Goal: Task Accomplishment & Management: Manage account settings

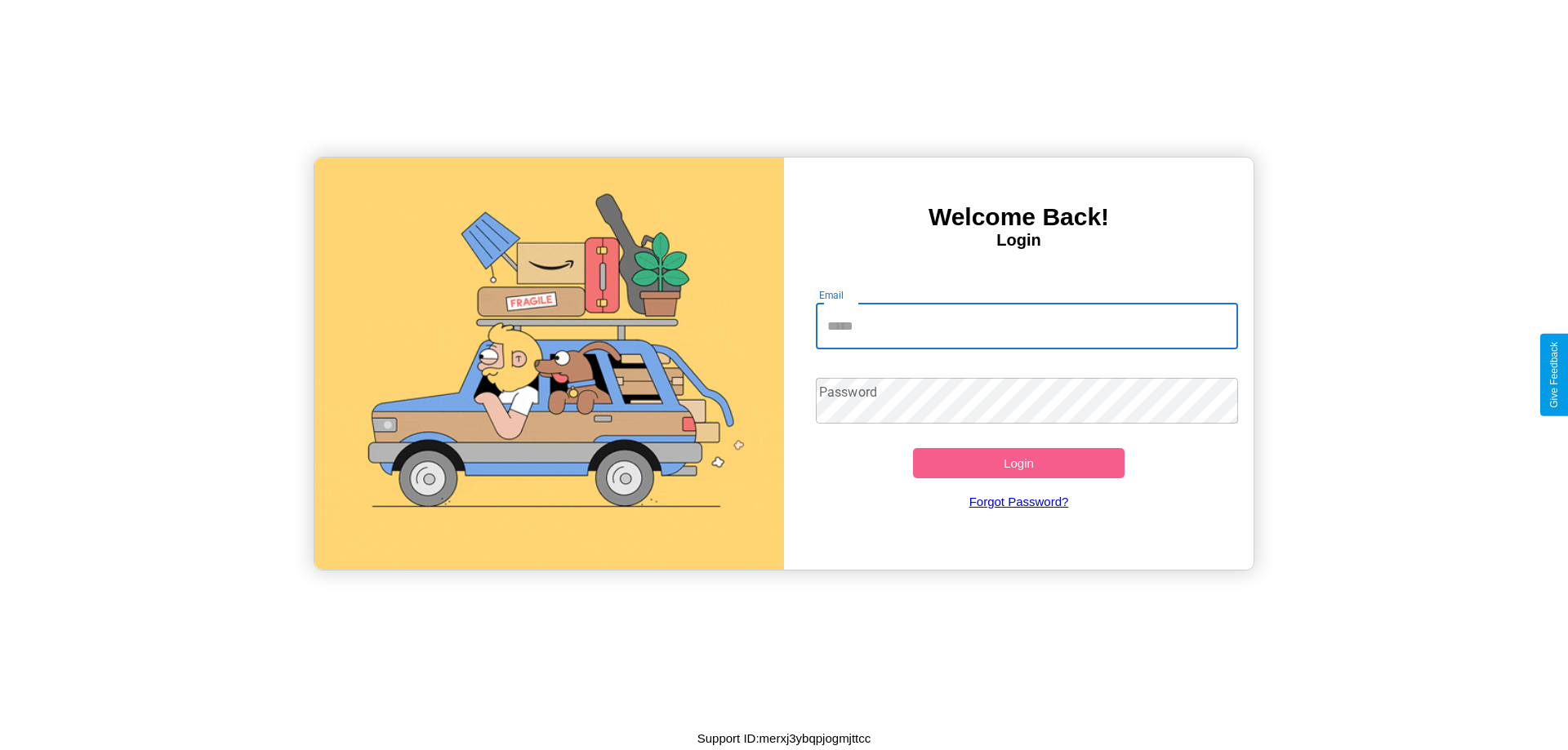
click at [1026, 326] on input "Email" at bounding box center [1027, 326] width 423 height 46
type input "**********"
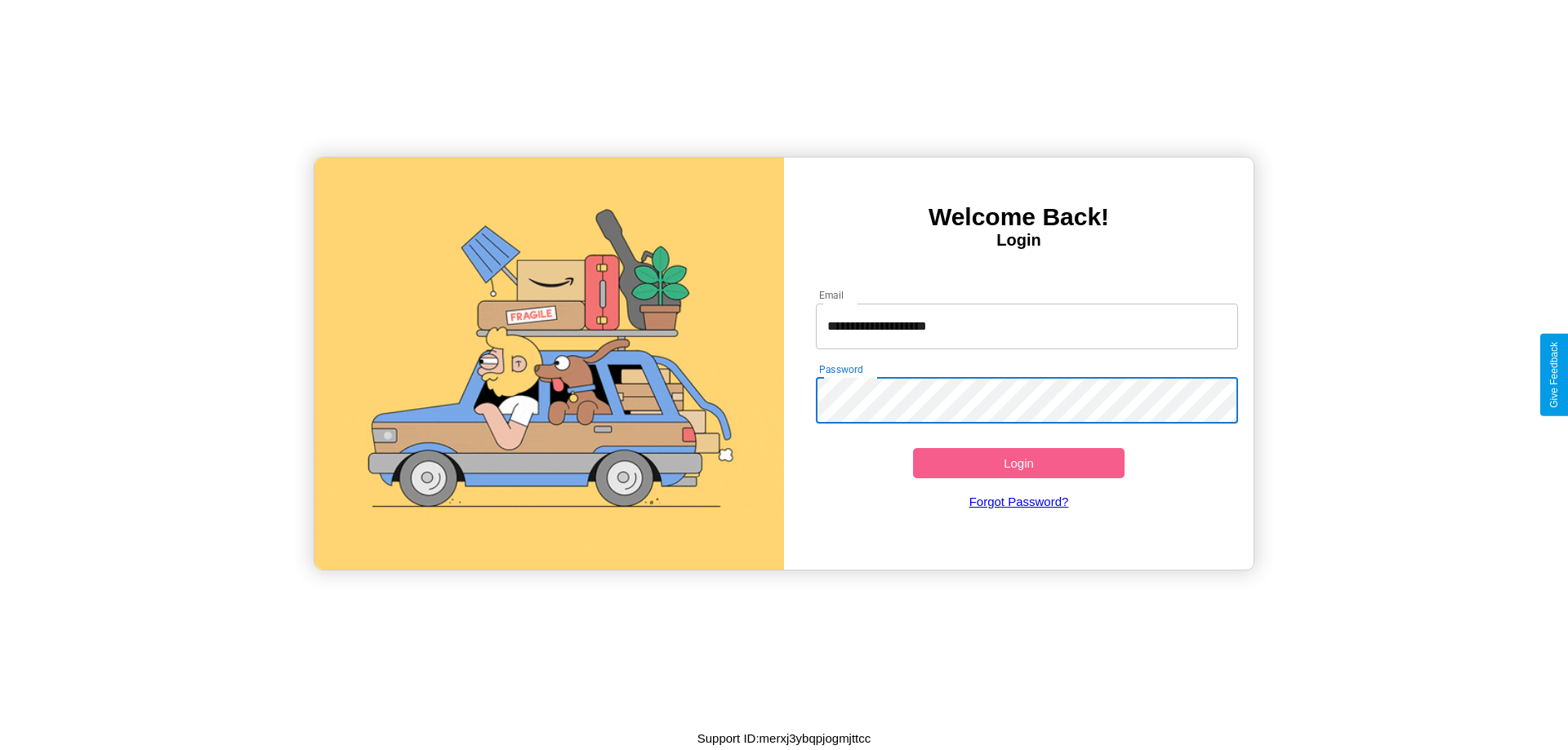
click at [1019, 463] on button "Login" at bounding box center [1019, 463] width 212 height 30
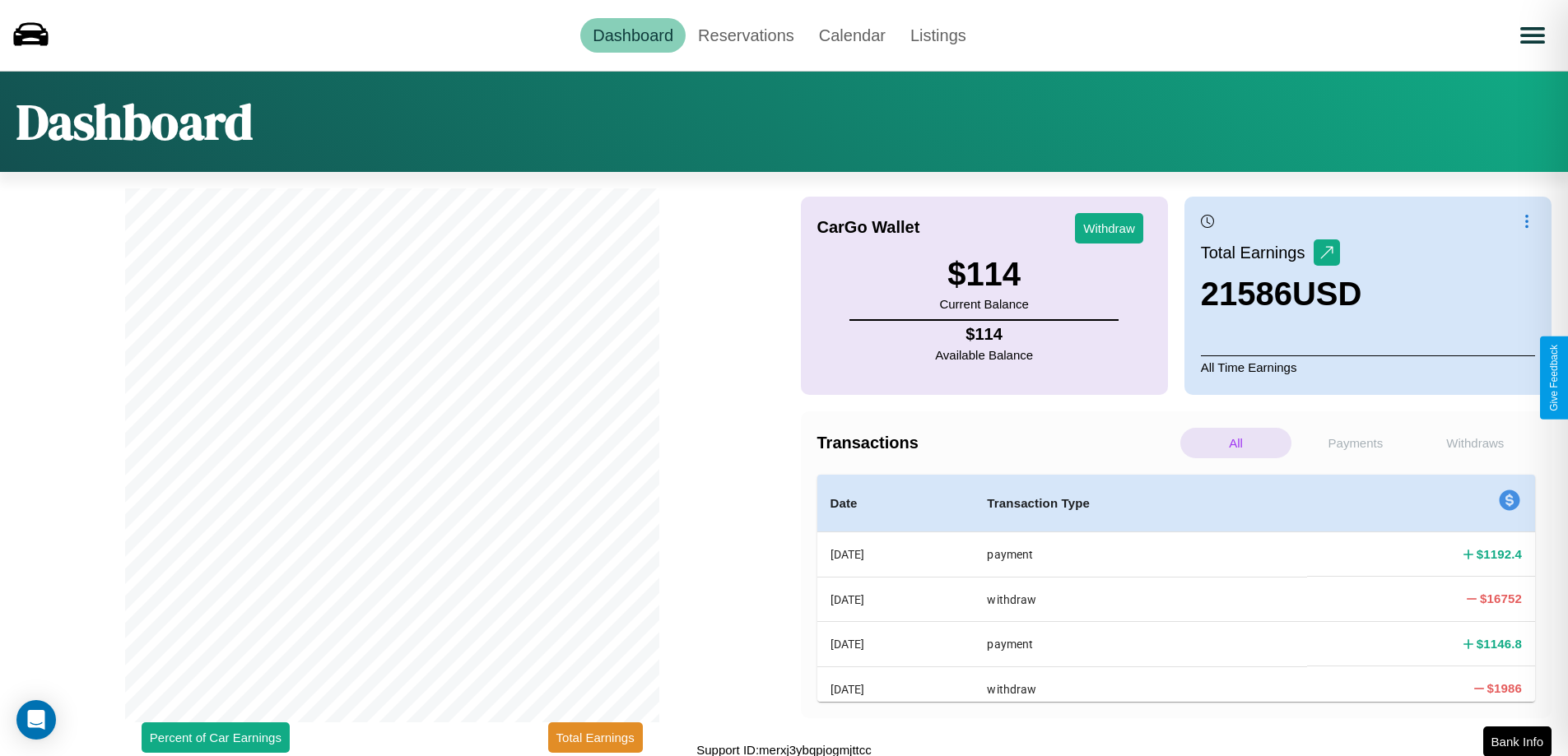
scroll to position [5, 0]
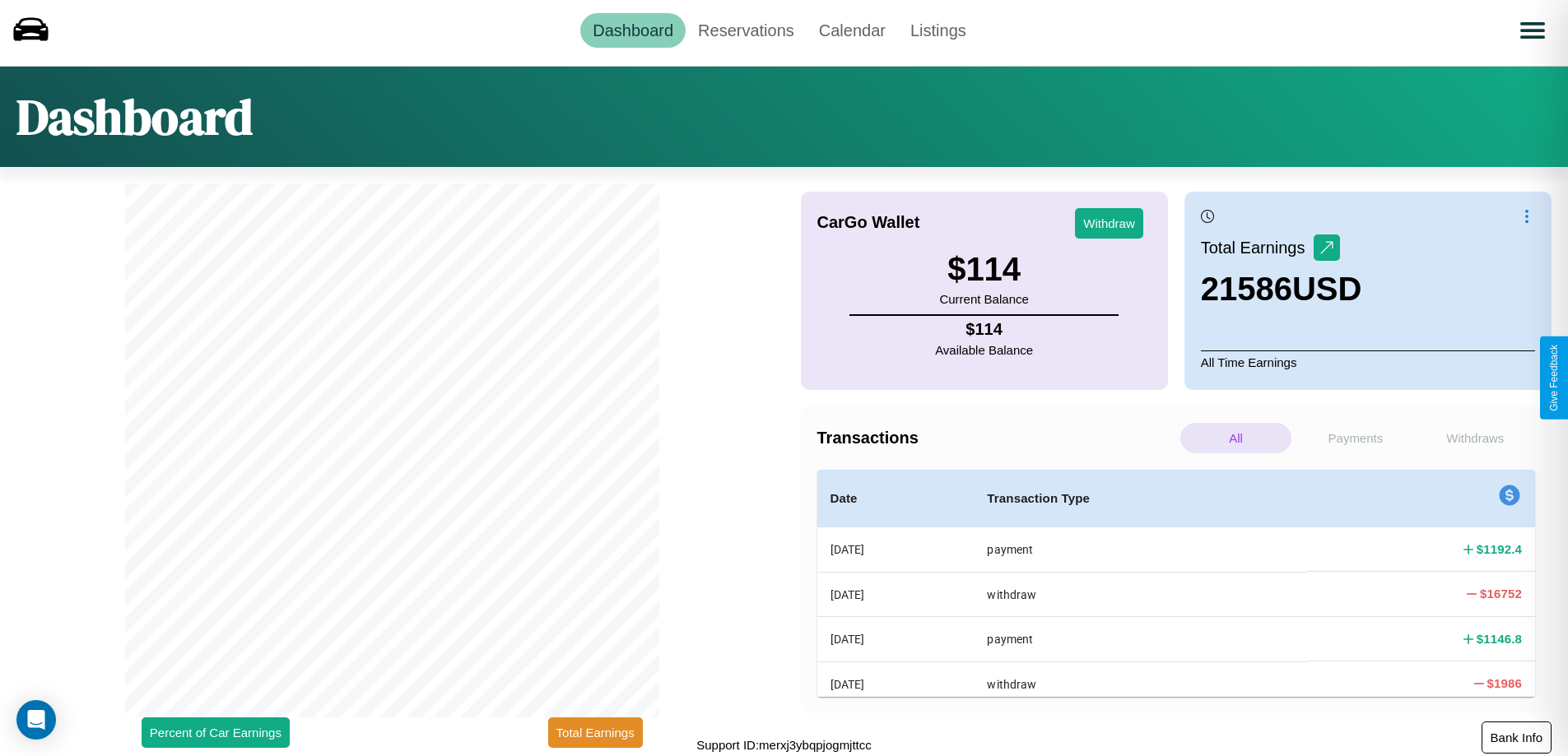
click at [1517, 737] on button "Bank Info" at bounding box center [1517, 737] width 70 height 32
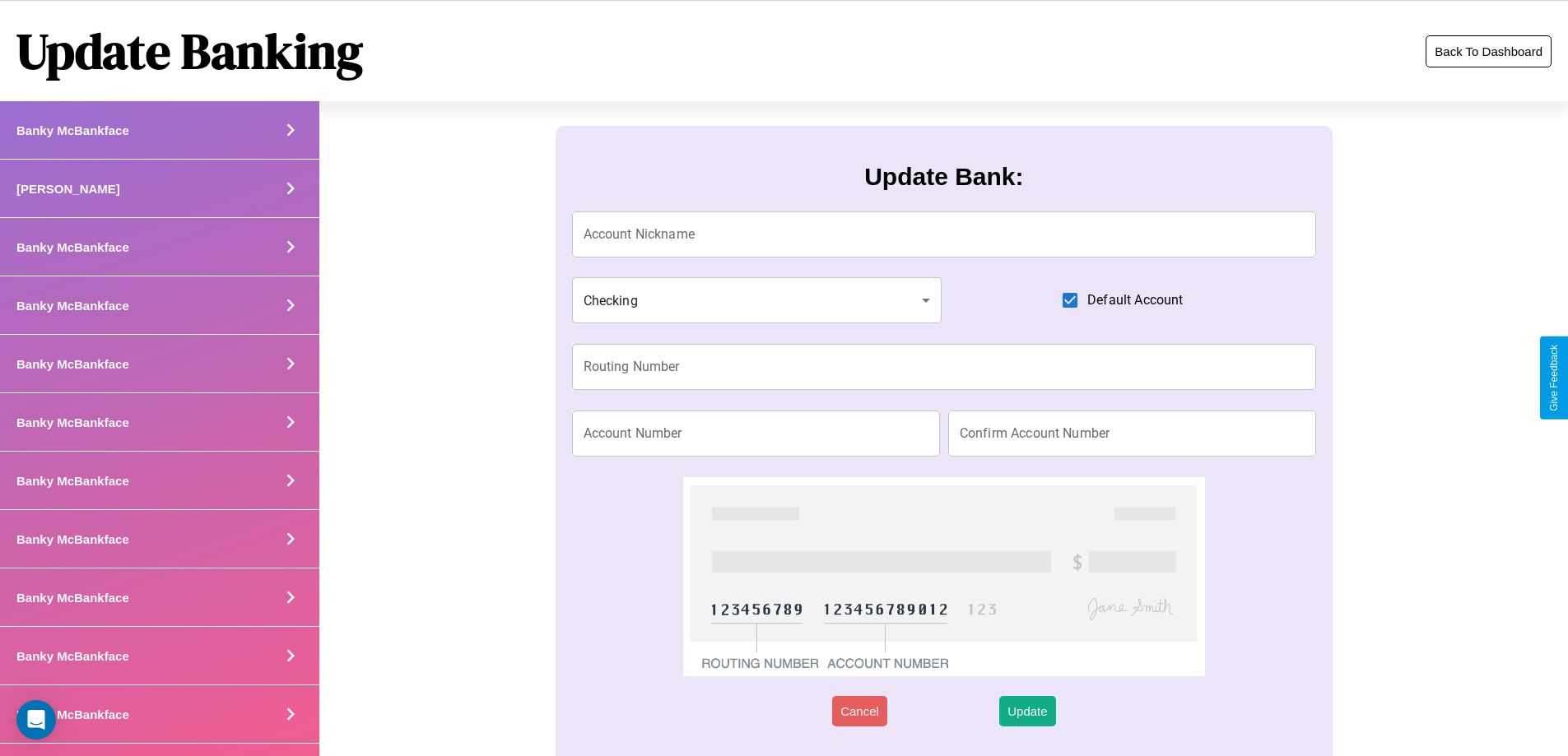
click at [1488, 51] on button "Back To Dashboard" at bounding box center [1488, 51] width 126 height 32
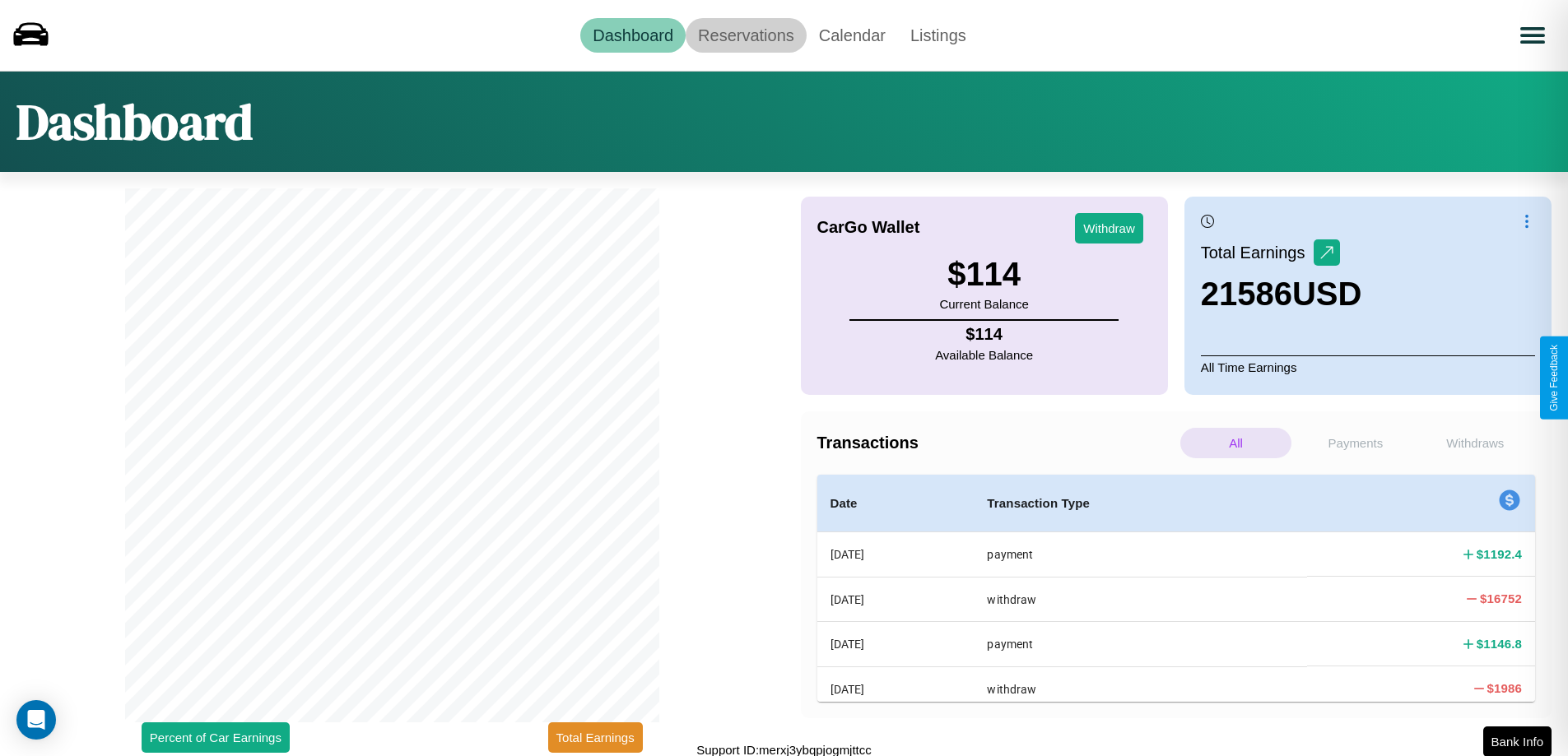
click at [746, 35] on link "Reservations" at bounding box center [746, 35] width 121 height 35
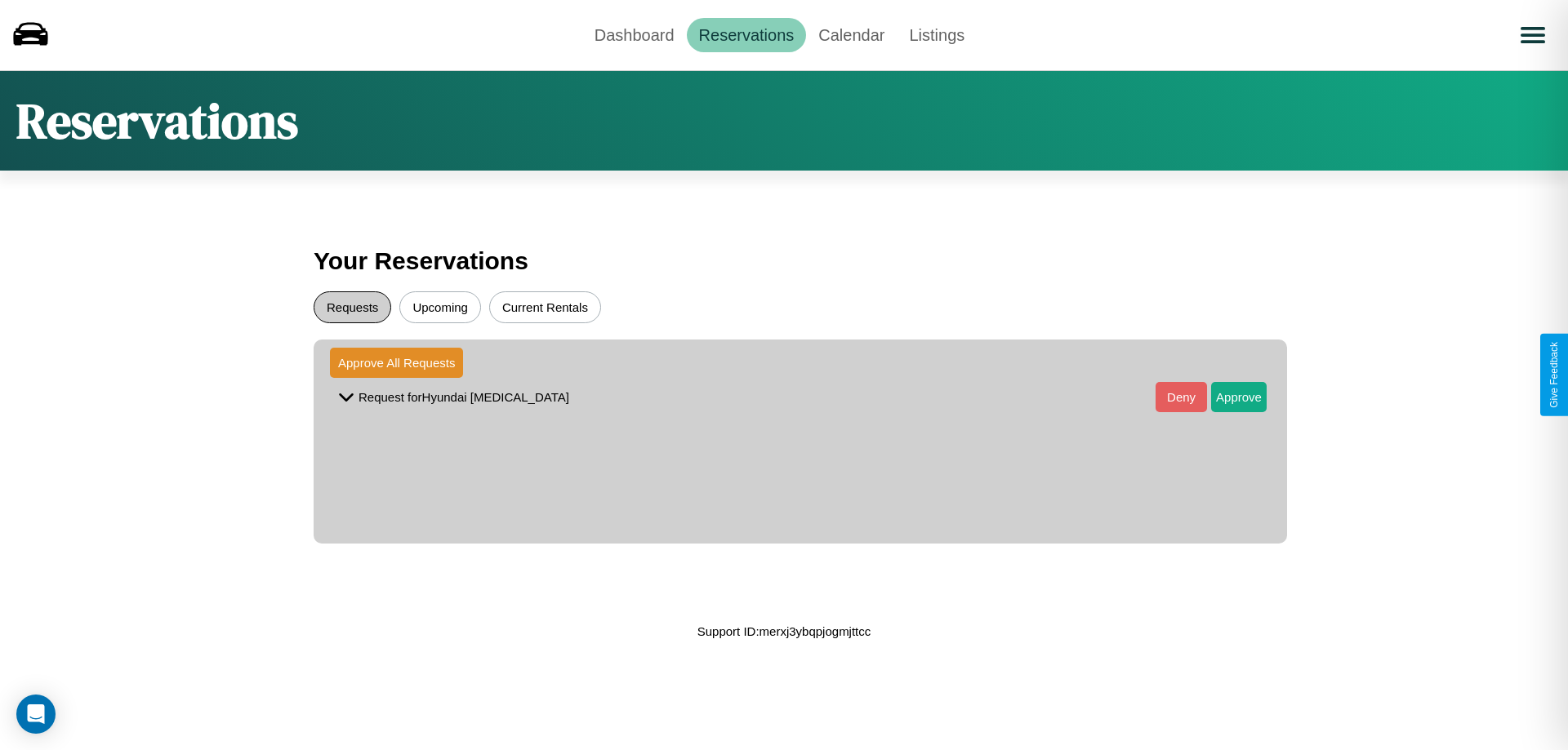
click at [352, 307] on button "Requests" at bounding box center [352, 308] width 78 height 32
click at [1227, 397] on button "Approve" at bounding box center [1239, 397] width 55 height 30
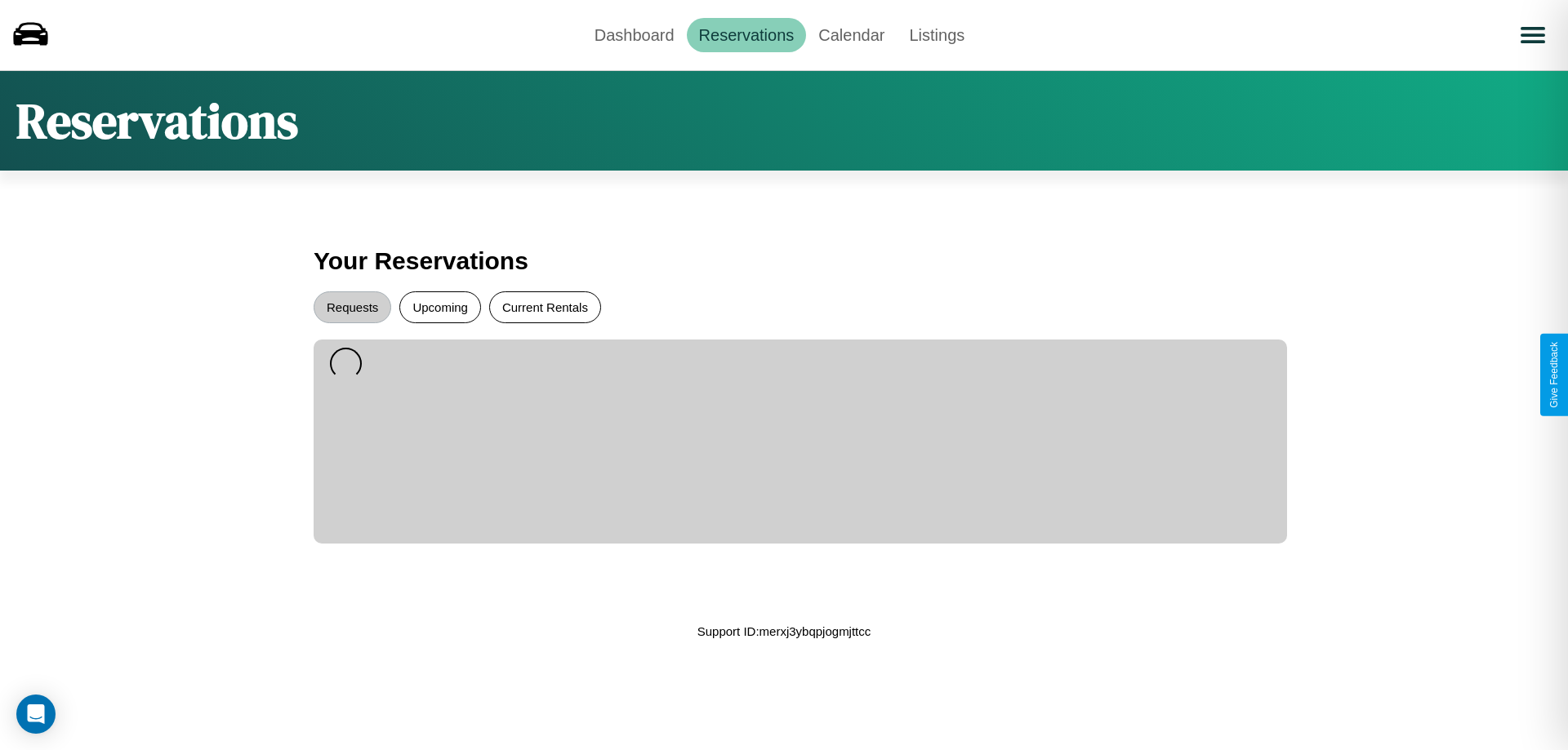
click at [544, 307] on button "Current Rentals" at bounding box center [545, 308] width 112 height 32
